Goal: Task Accomplishment & Management: Use online tool/utility

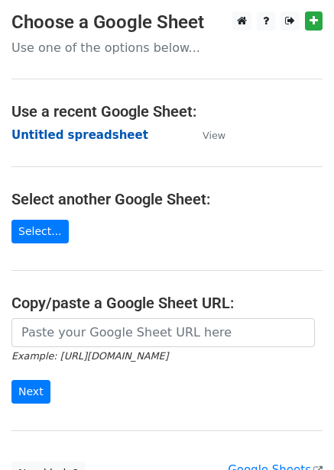
click at [76, 130] on strong "Untitled spreadsheet" at bounding box center [79, 135] width 137 height 14
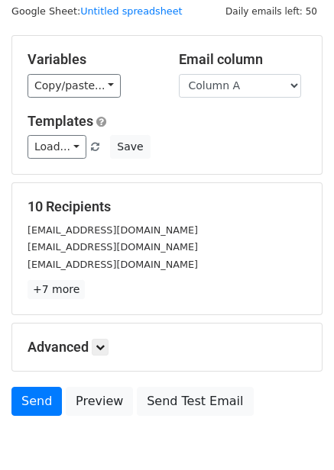
scroll to position [62, 0]
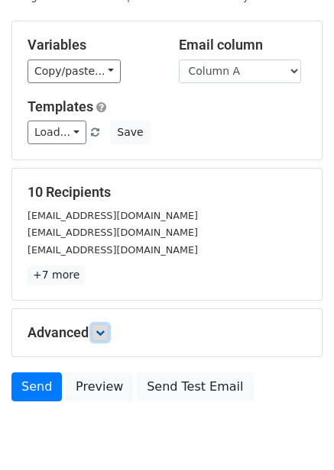
click at [108, 338] on link at bounding box center [100, 332] width 17 height 17
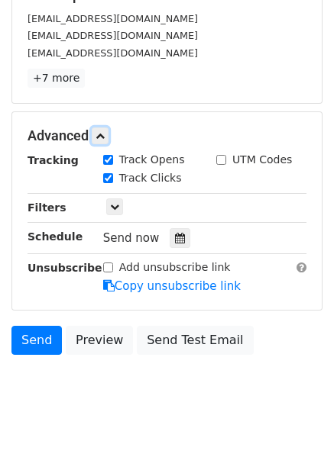
scroll to position [260, 0]
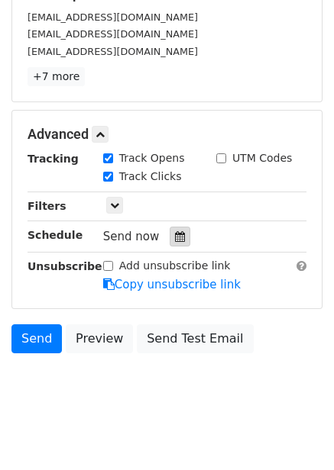
click at [175, 234] on icon at bounding box center [180, 236] width 10 height 11
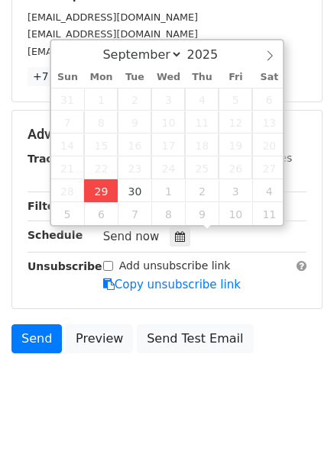
type input "2025-09-29 12:00"
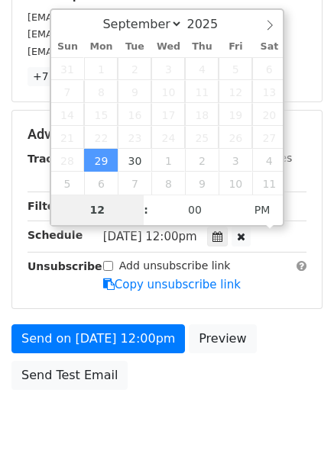
scroll to position [248, 0]
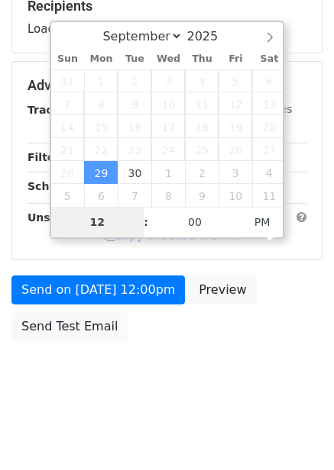
type input "4"
type input "2025-09-29 16:00"
click at [173, 373] on body "New Campaign Daily emails left: 50 Google Sheet: Untitled spreadsheet Variables…" at bounding box center [167, 86] width 334 height 646
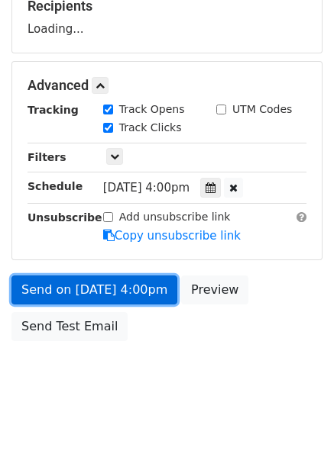
click at [136, 295] on link "Send on Sep 29 at 4:00pm" at bounding box center [94, 290] width 166 height 29
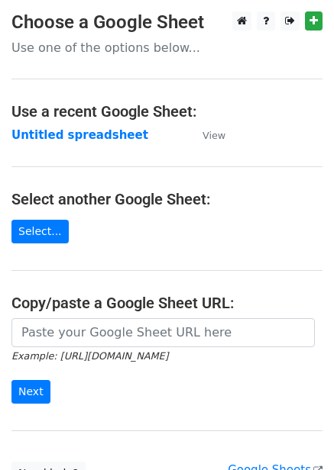
click at [83, 143] on td "Untitled spreadsheet" at bounding box center [99, 136] width 176 height 18
click at [84, 137] on strong "Untitled spreadsheet" at bounding box center [79, 135] width 137 height 14
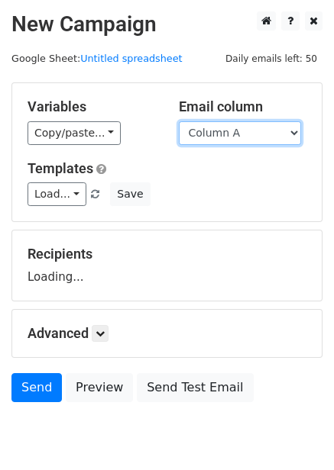
drag, startPoint x: 240, startPoint y: 130, endPoint x: 240, endPoint y: 144, distance: 14.5
click at [240, 130] on select "Column A Column B Column C Column D Column E" at bounding box center [240, 133] width 122 height 24
drag, startPoint x: 240, startPoint y: 144, endPoint x: 237, endPoint y: 172, distance: 28.3
click at [237, 172] on h5 "Templates" at bounding box center [166, 168] width 279 height 17
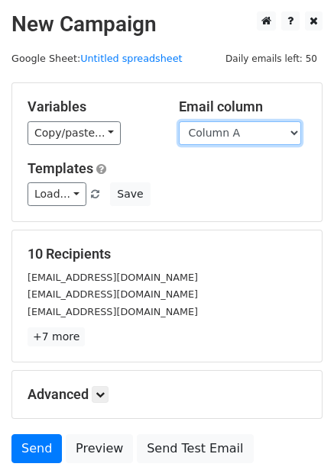
click at [241, 134] on select "Column A Column B Column C Column D Column E" at bounding box center [240, 133] width 122 height 24
select select "Column B"
click at [179, 121] on select "Column A Column B Column C Column D Column E" at bounding box center [240, 133] width 122 height 24
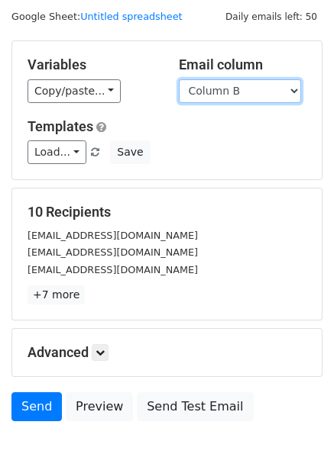
scroll to position [47, 0]
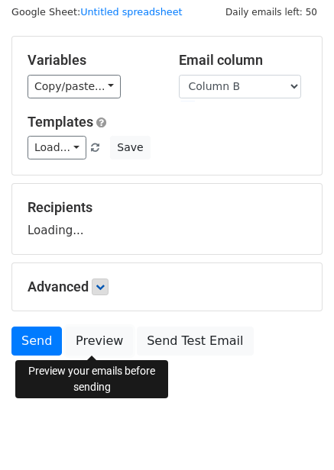
click at [108, 347] on link "Preview" at bounding box center [99, 341] width 67 height 29
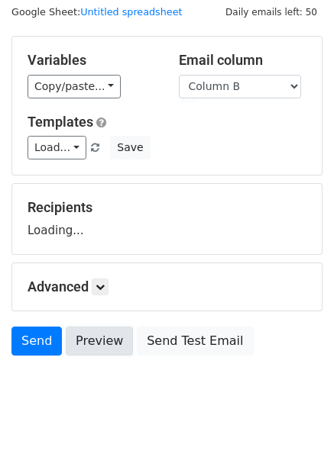
scroll to position [62, 0]
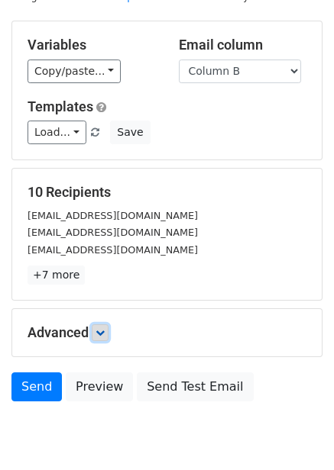
click at [108, 334] on link at bounding box center [100, 332] width 17 height 17
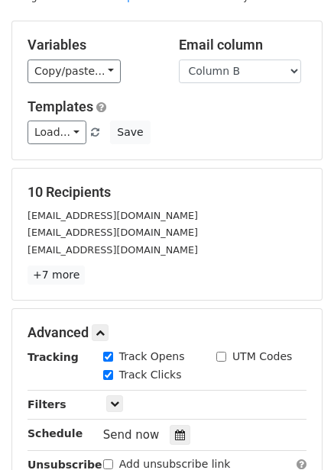
click at [218, 251] on div "people@fintelconnect.com" at bounding box center [166, 250] width 301 height 18
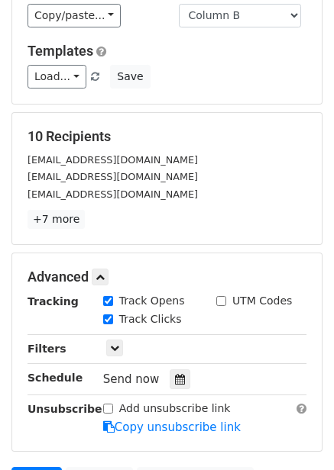
scroll to position [214, 0]
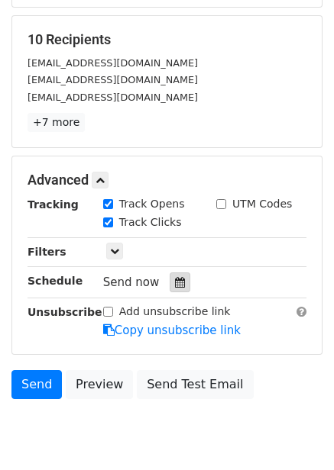
click at [172, 275] on div at bounding box center [179, 282] width 21 height 20
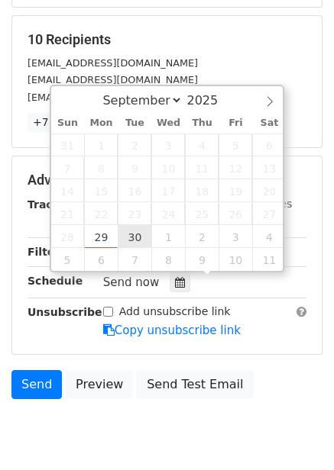
type input "2025-09-30 12:00"
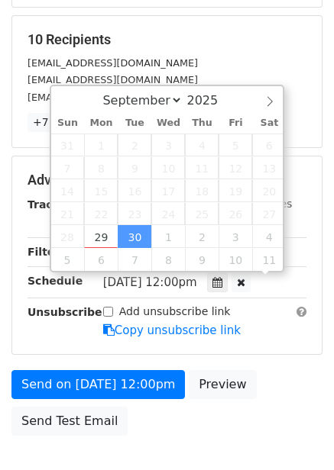
scroll to position [1, 0]
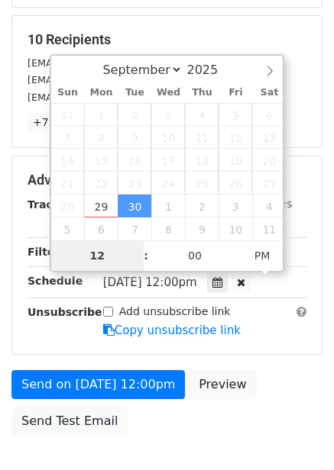
type input "5"
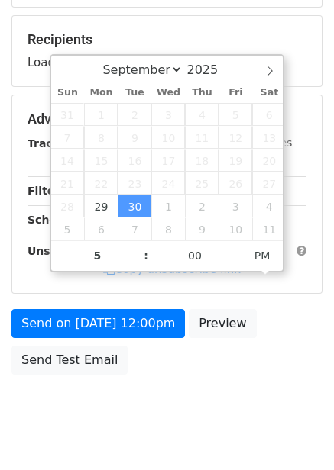
type input "2025-09-30 17:00"
click at [243, 347] on div "Send on Sep 30 at 12:00pm Preview Send Test Email" at bounding box center [167, 345] width 334 height 73
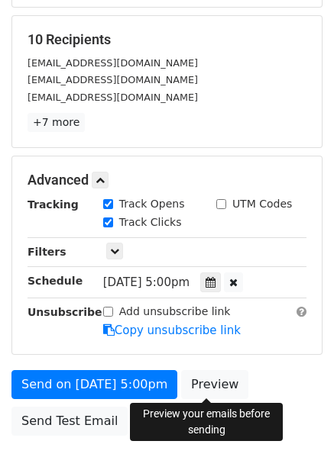
scroll to position [248, 0]
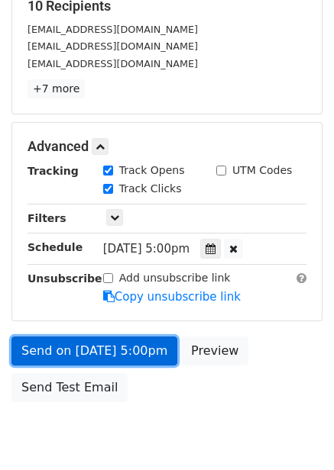
click at [141, 357] on link "Send on Sep 30 at 5:00pm" at bounding box center [94, 351] width 166 height 29
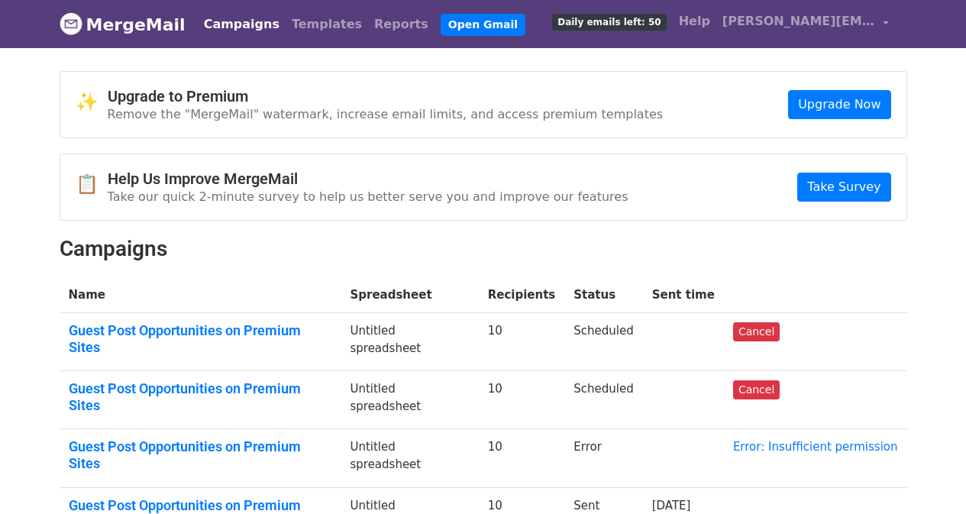
click at [788, 332] on td "Cancel" at bounding box center [815, 342] width 183 height 58
click at [764, 332] on link "Cancel" at bounding box center [756, 331] width 47 height 19
click at [761, 380] on link "Cancel" at bounding box center [756, 389] width 47 height 19
